Goal: Task Accomplishment & Management: Use online tool/utility

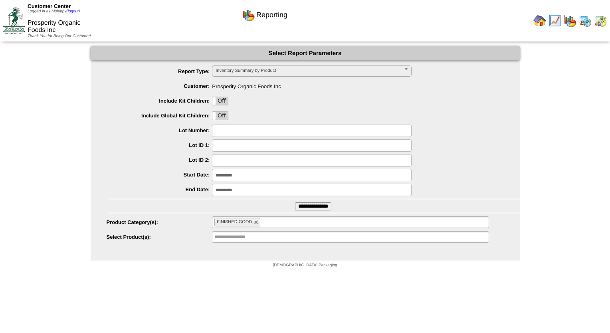
click at [589, 25] on img at bounding box center [585, 20] width 13 height 13
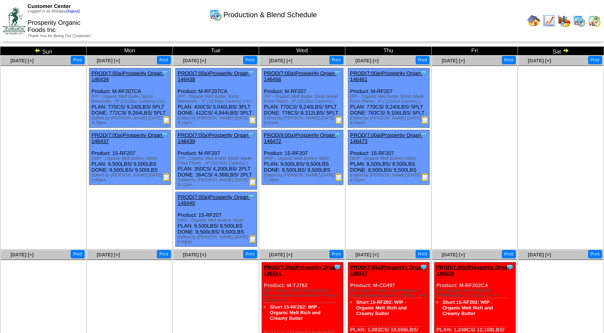
click at [166, 122] on img at bounding box center [166, 120] width 8 height 8
click at [252, 122] on img at bounding box center [253, 120] width 8 height 8
click at [251, 179] on img at bounding box center [253, 182] width 8 height 8
click at [424, 119] on img at bounding box center [425, 120] width 8 height 8
